Goal: Find specific page/section: Find specific page/section

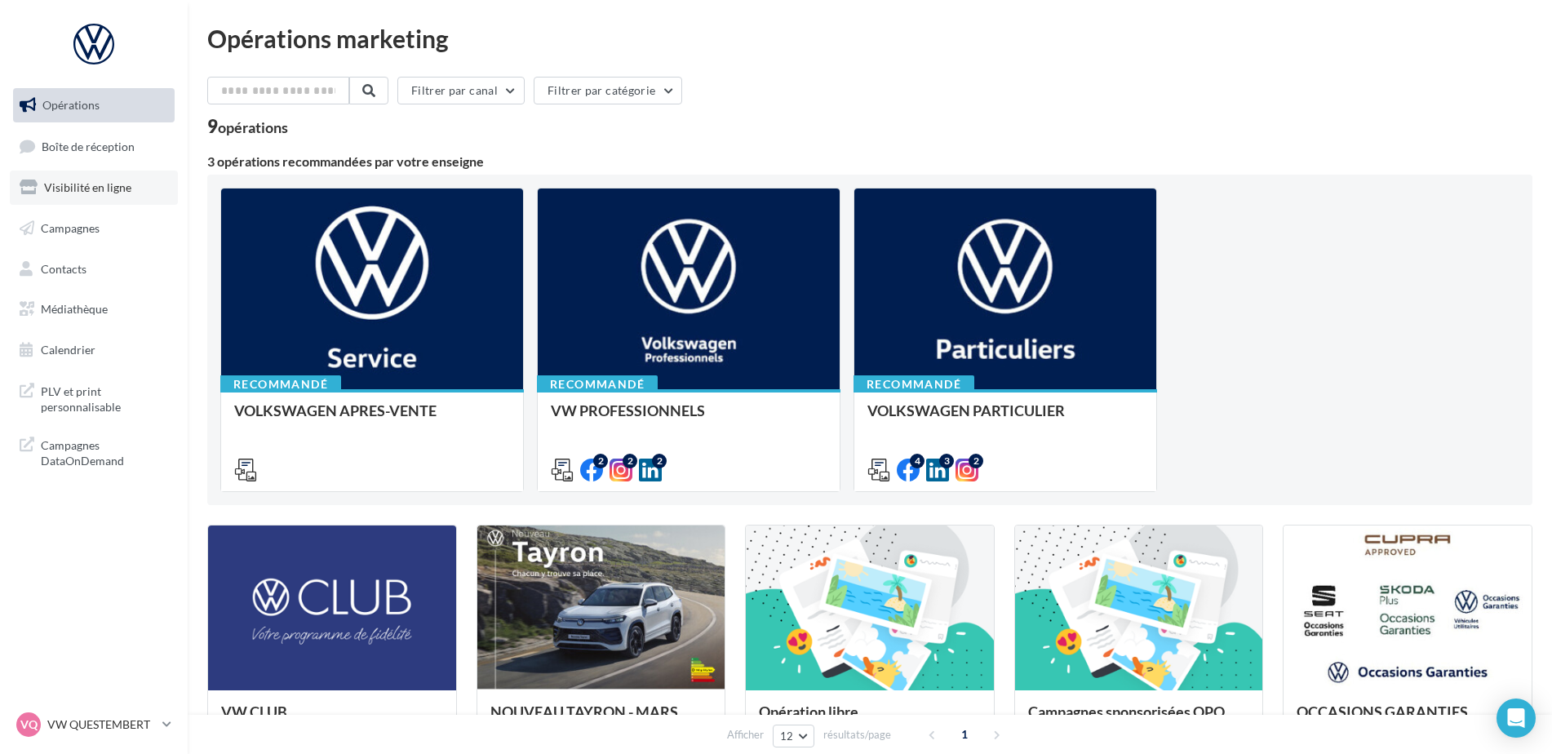
click at [144, 193] on link "Visibilité en ligne" at bounding box center [94, 188] width 168 height 34
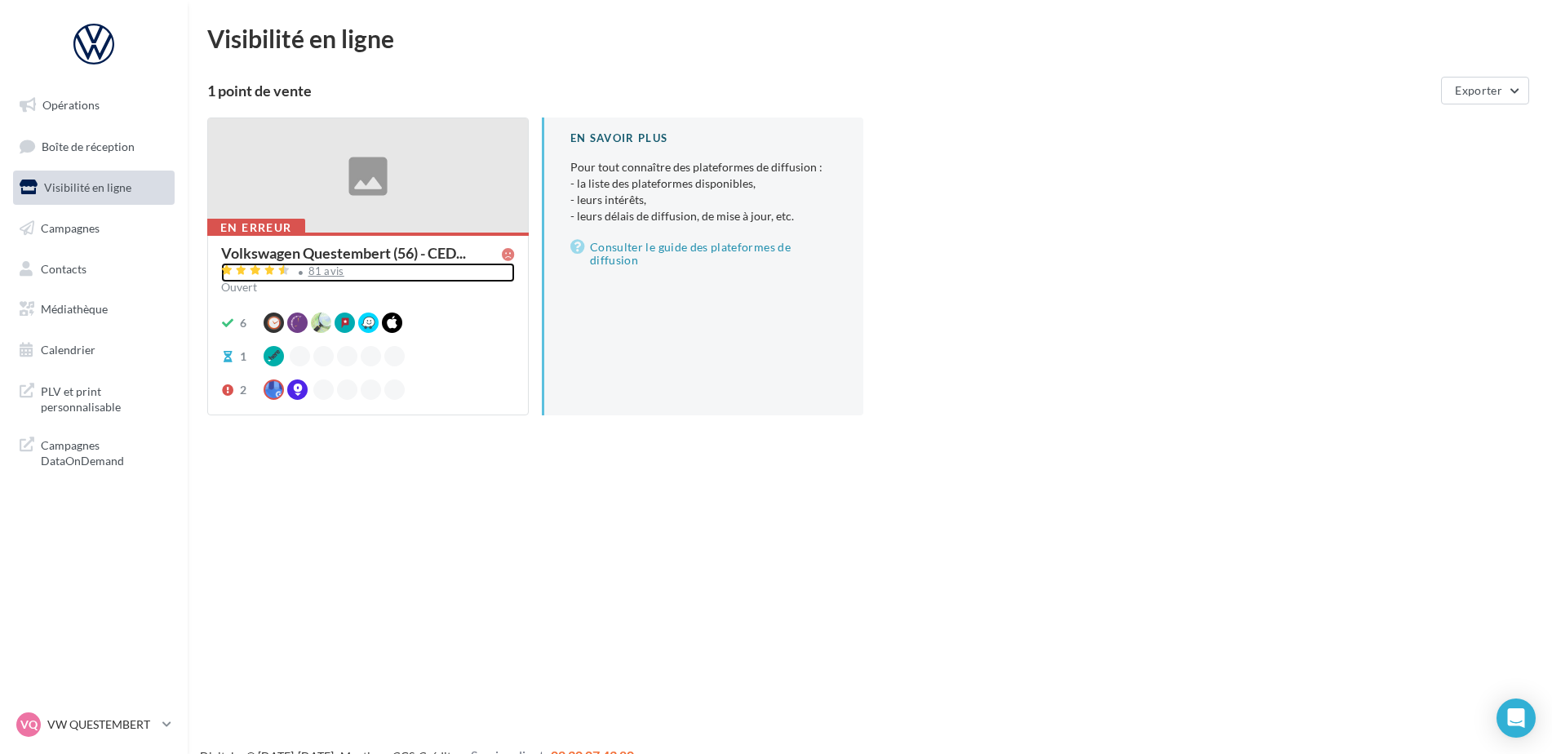
click at [330, 279] on div "81 avis" at bounding box center [368, 273] width 294 height 20
